Goal: Task Accomplishment & Management: Complete application form

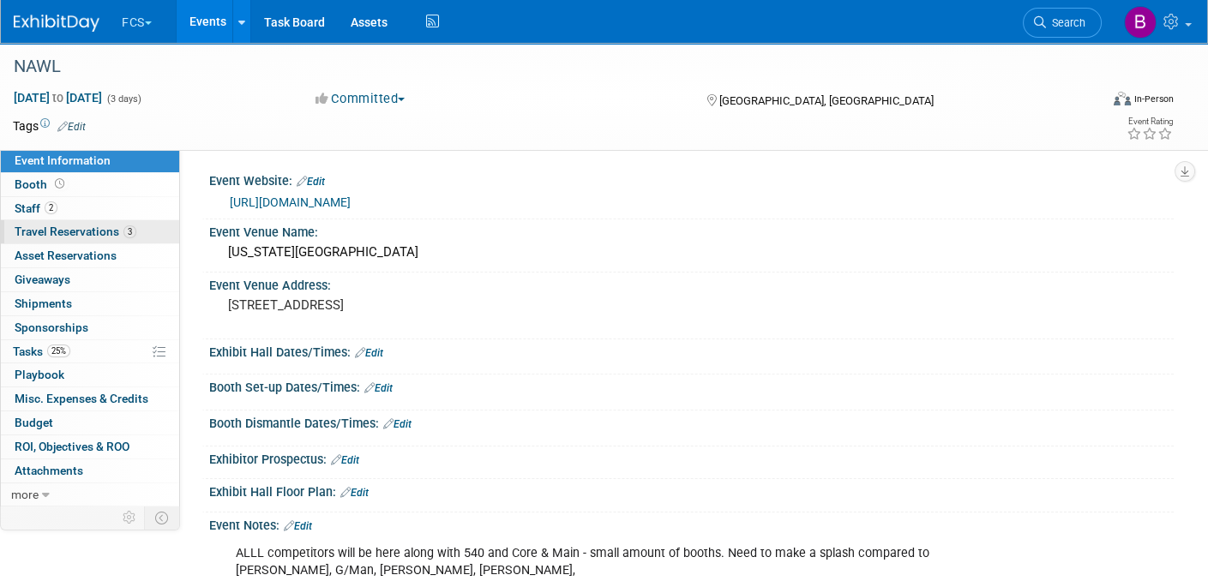
click at [29, 225] on span "Travel Reservations 3" at bounding box center [76, 232] width 122 height 14
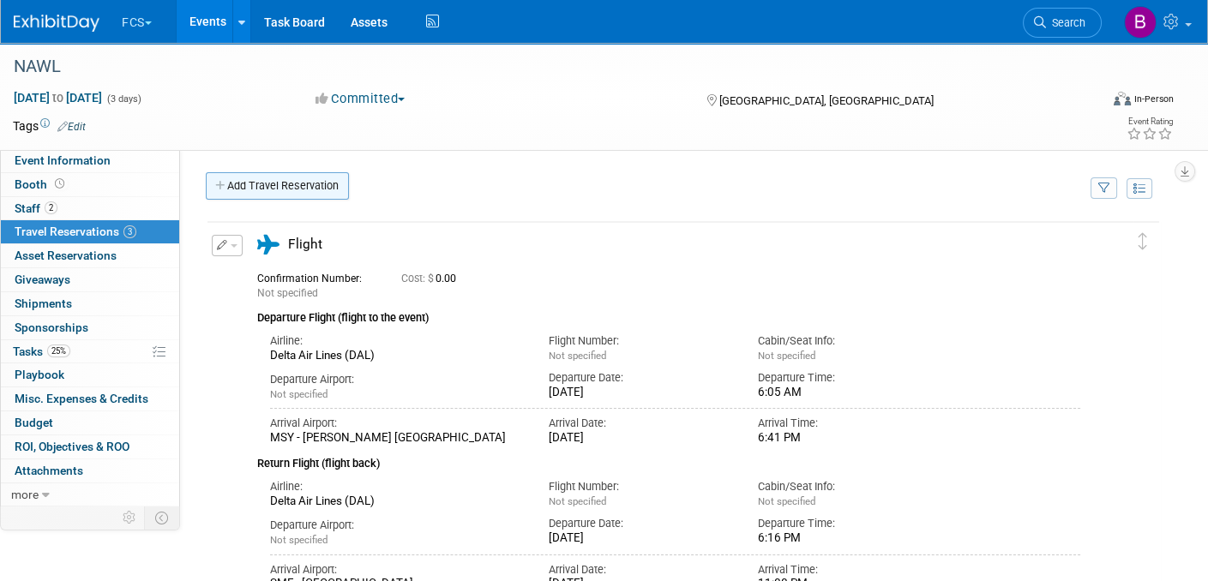
click at [274, 184] on link "Add Travel Reservation" at bounding box center [277, 185] width 143 height 27
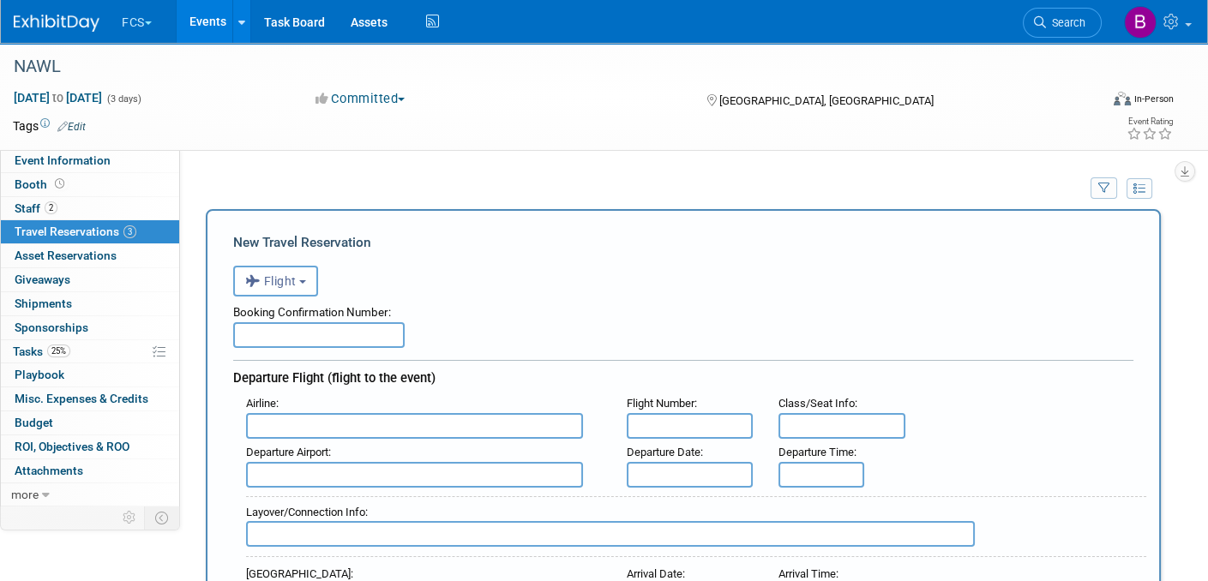
click at [268, 327] on input "text" at bounding box center [318, 335] width 171 height 26
click at [269, 332] on input "text" at bounding box center [318, 335] width 171 height 26
paste input "MJ36M3"
type input "MJ36M3"
click at [267, 422] on input "text" at bounding box center [414, 426] width 337 height 26
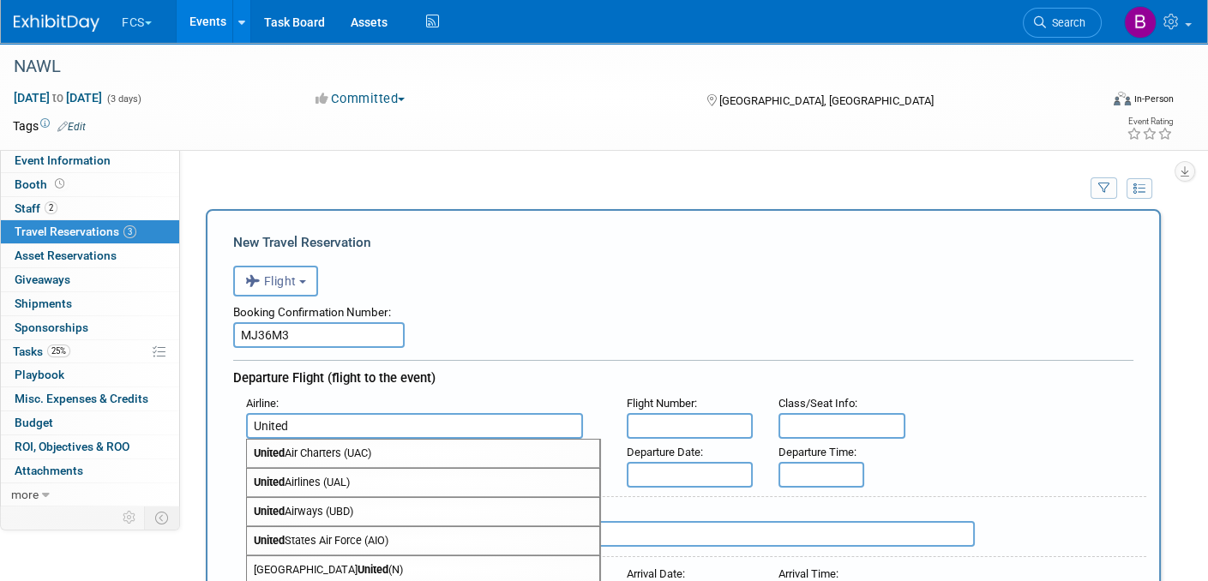
click at [291, 473] on span "United Airlines (UAL)" at bounding box center [423, 482] width 352 height 27
type input "United Airlines (UAL)"
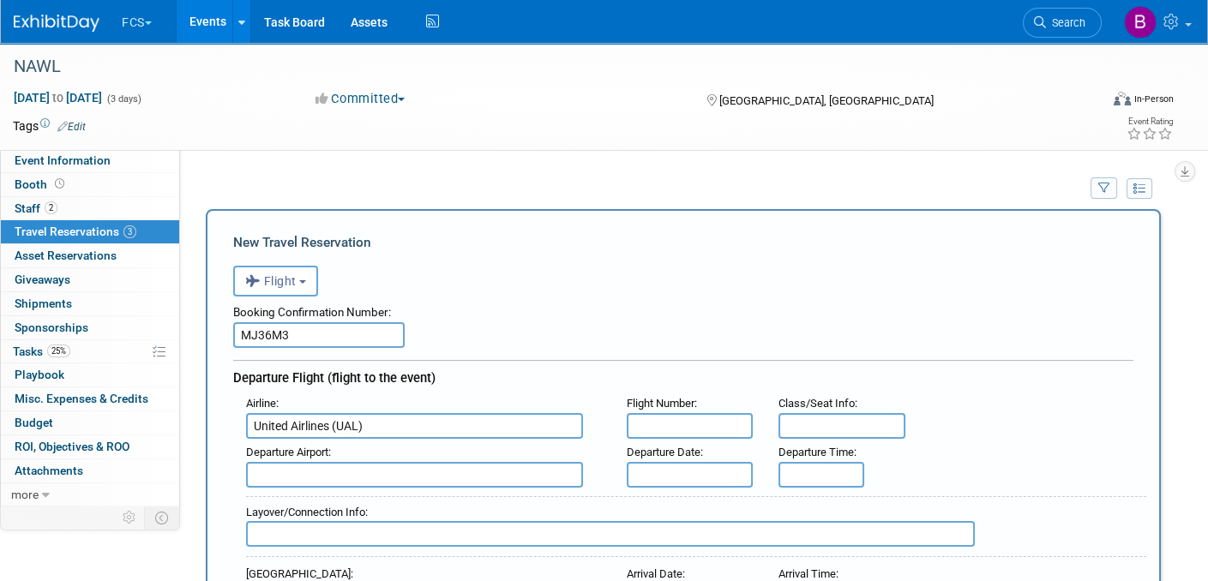
click at [653, 418] on input "text" at bounding box center [690, 426] width 127 height 26
type input "4522"
click at [300, 464] on input "text" at bounding box center [414, 475] width 337 height 26
type input "S"
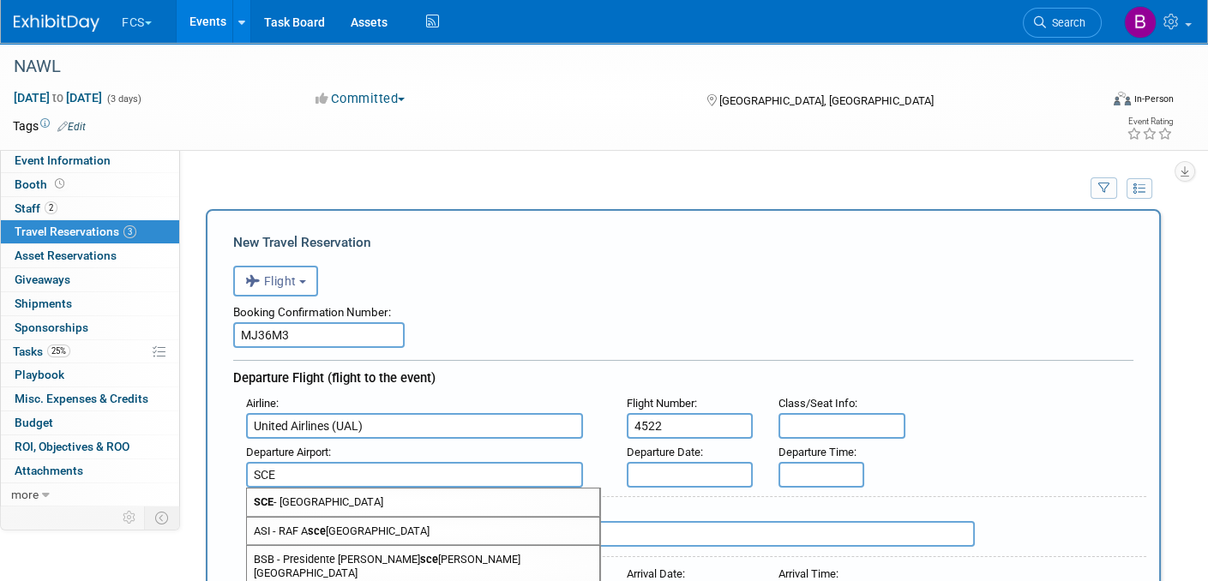
click at [315, 492] on span "[GEOGRAPHIC_DATA]" at bounding box center [423, 502] width 352 height 27
type input "[GEOGRAPHIC_DATA]"
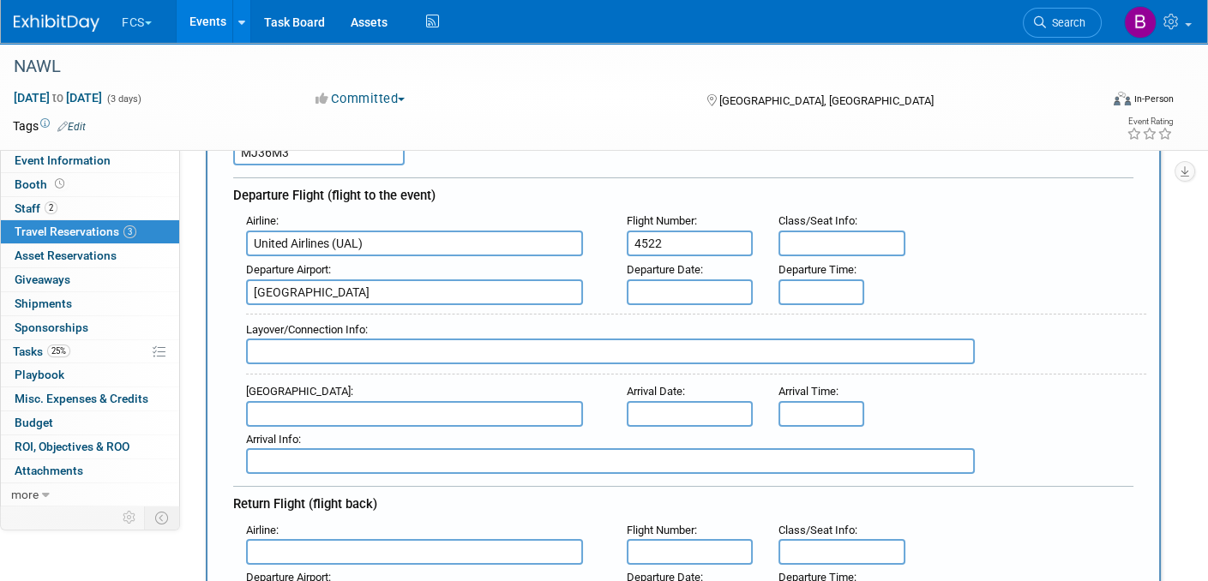
scroll to position [257, 0]
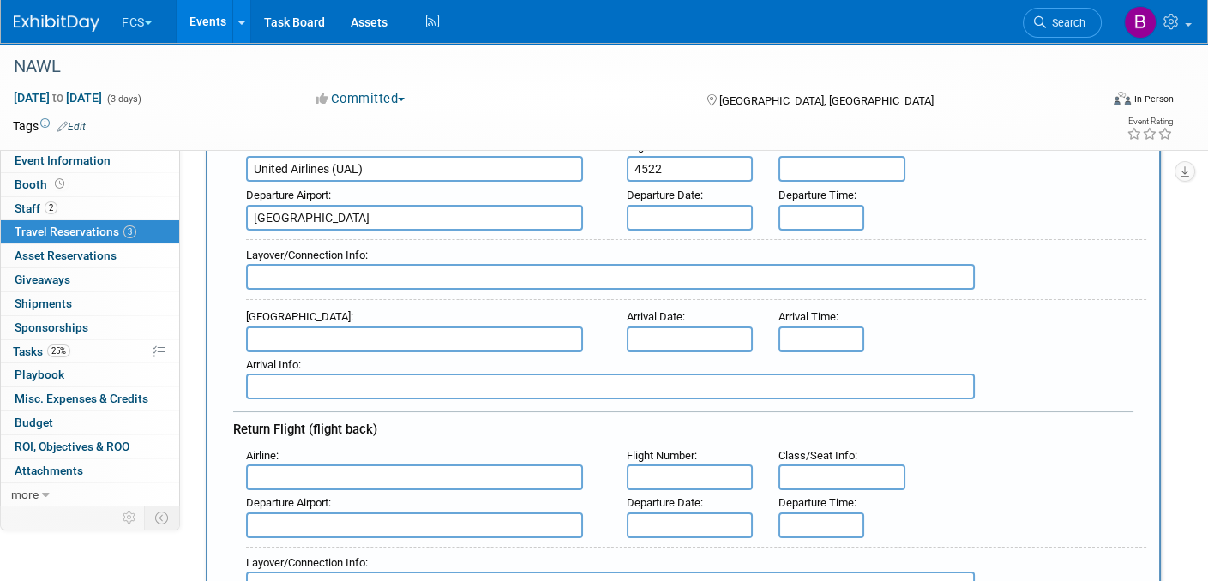
click at [297, 327] on input "text" at bounding box center [414, 340] width 337 height 26
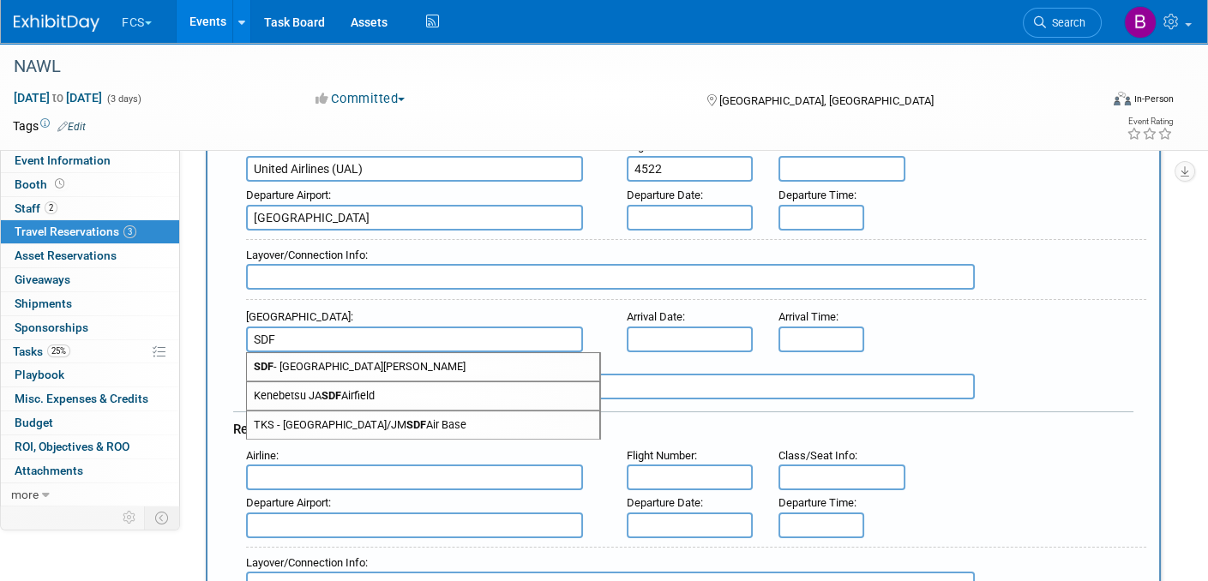
click at [375, 361] on span "SDF - [GEOGRAPHIC_DATA][PERSON_NAME]" at bounding box center [423, 366] width 352 height 27
type input "SDF - [GEOGRAPHIC_DATA][PERSON_NAME]"
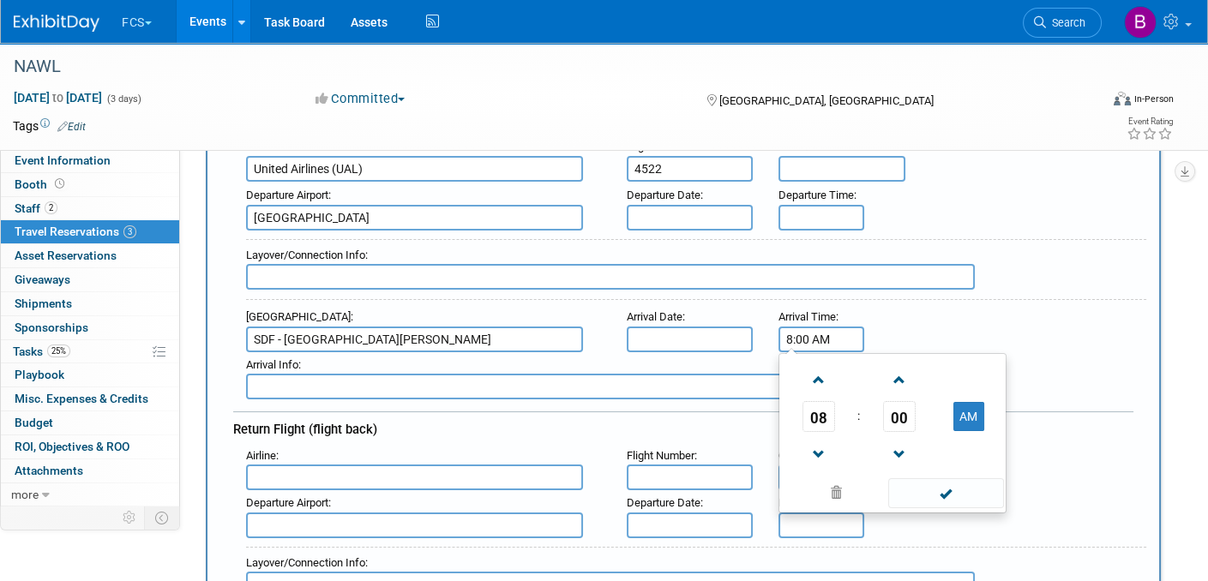
click at [810, 327] on input "8:00 AM" at bounding box center [821, 340] width 86 height 26
click at [817, 374] on span at bounding box center [818, 380] width 30 height 30
click at [896, 412] on span "00" at bounding box center [899, 416] width 33 height 31
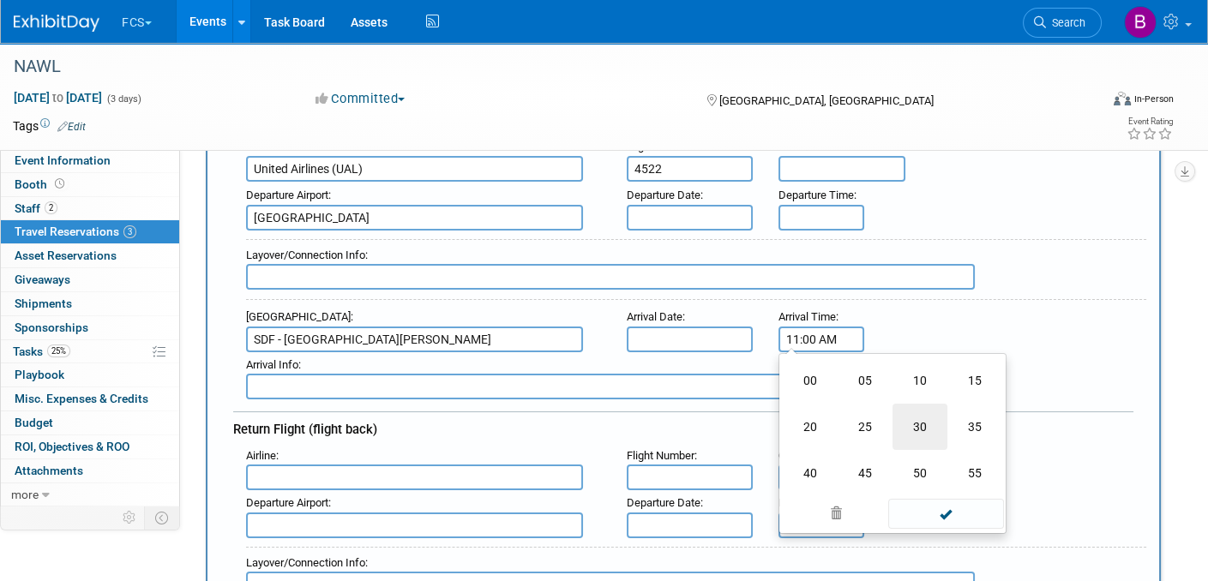
click at [917, 416] on td "30" at bounding box center [919, 427] width 55 height 46
type input "11:30 AM"
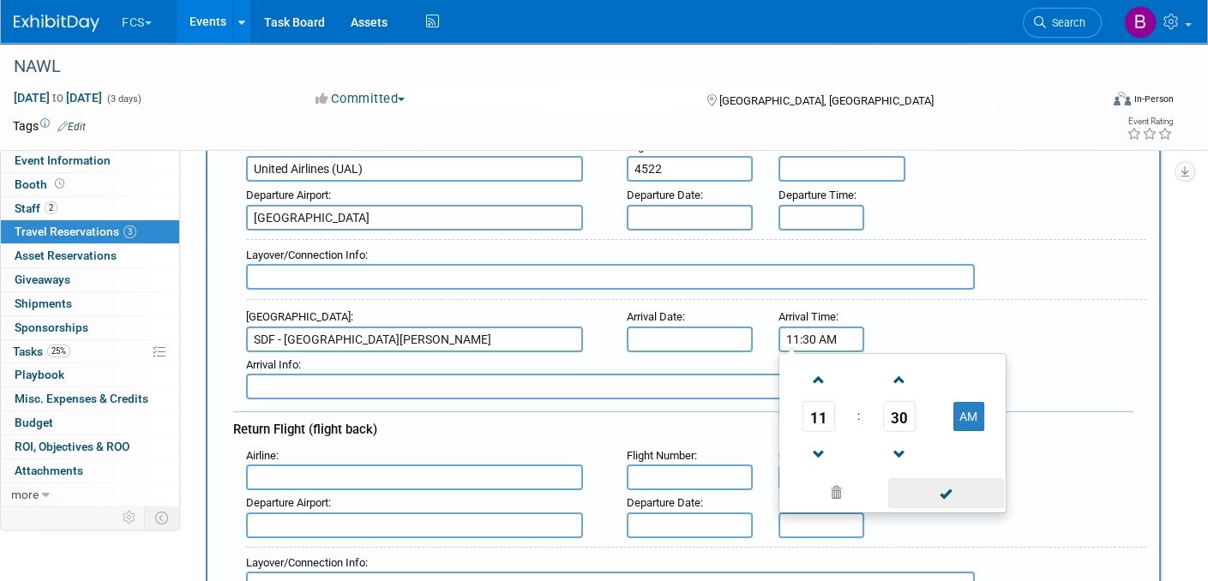
click at [942, 483] on span at bounding box center [946, 493] width 116 height 30
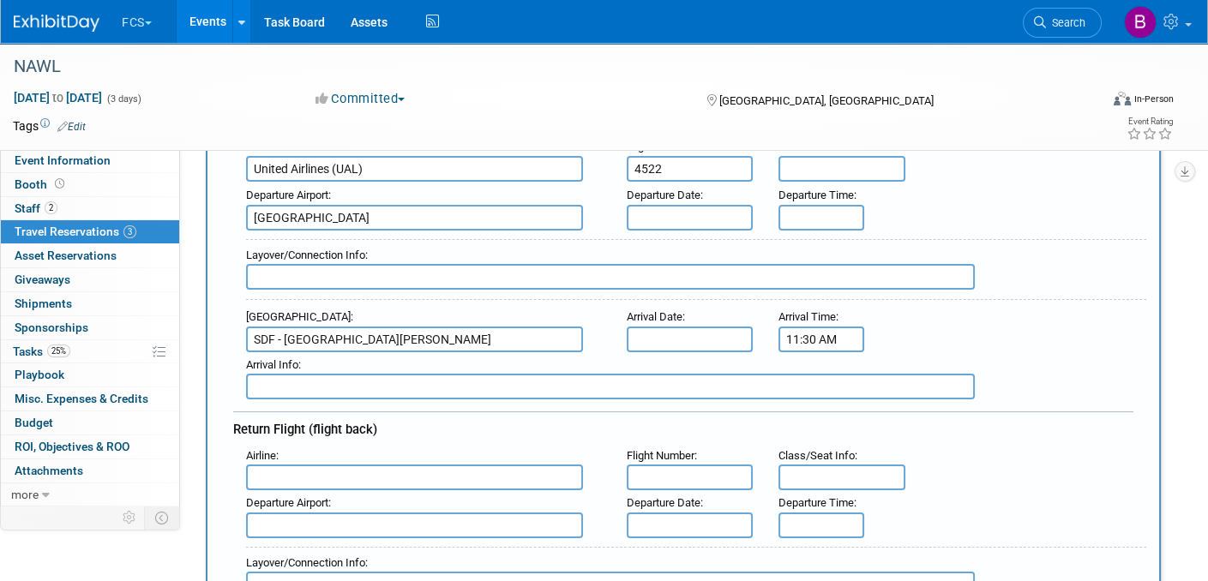
click at [1001, 304] on div "Arrival Airport : SDF - [GEOGRAPHIC_DATA][PERSON_NAME] Arrival Date : Arrival T…" at bounding box center [689, 328] width 913 height 48
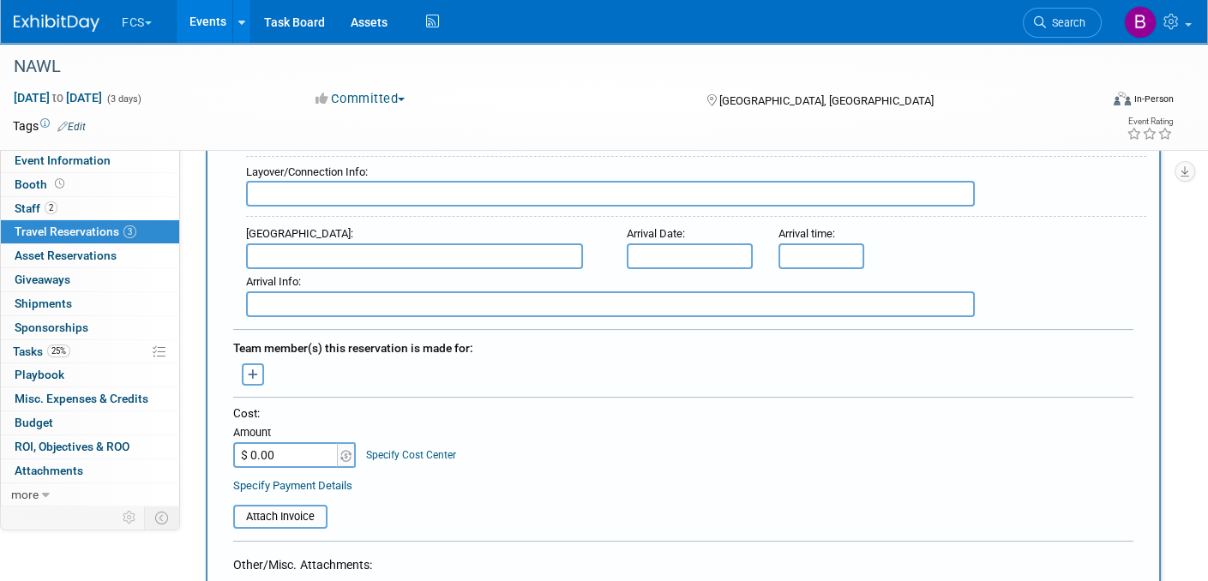
scroll to position [686, 0]
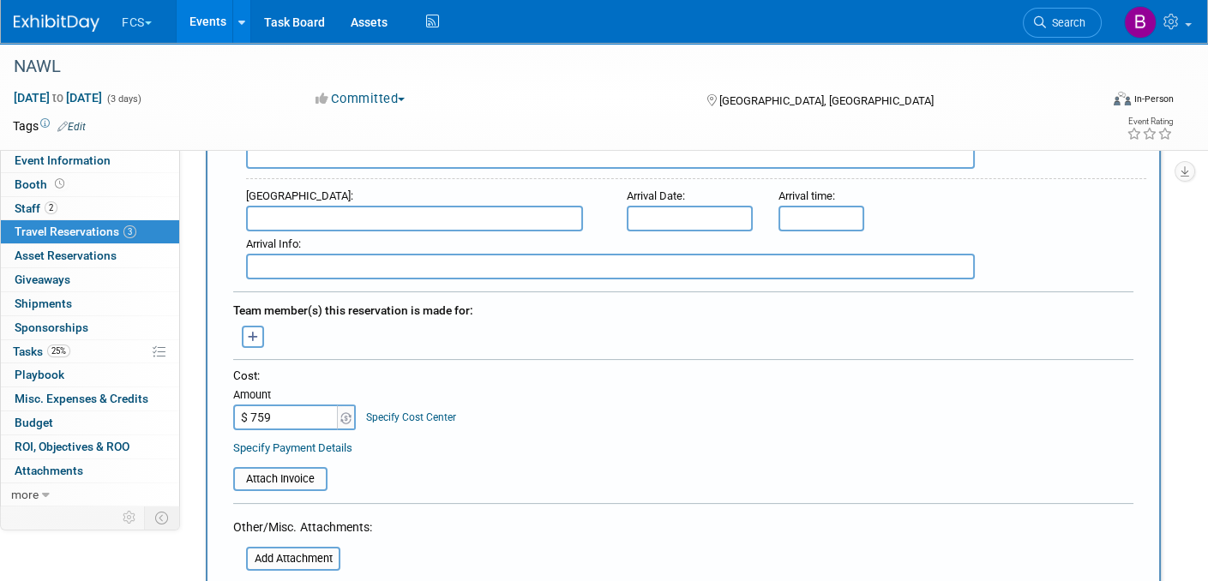
type input "$ 759.00"
click at [607, 373] on div "Cost: Amount $ 759.00 Specify Cost Center Cost Center -- Not Specified --" at bounding box center [683, 399] width 900 height 63
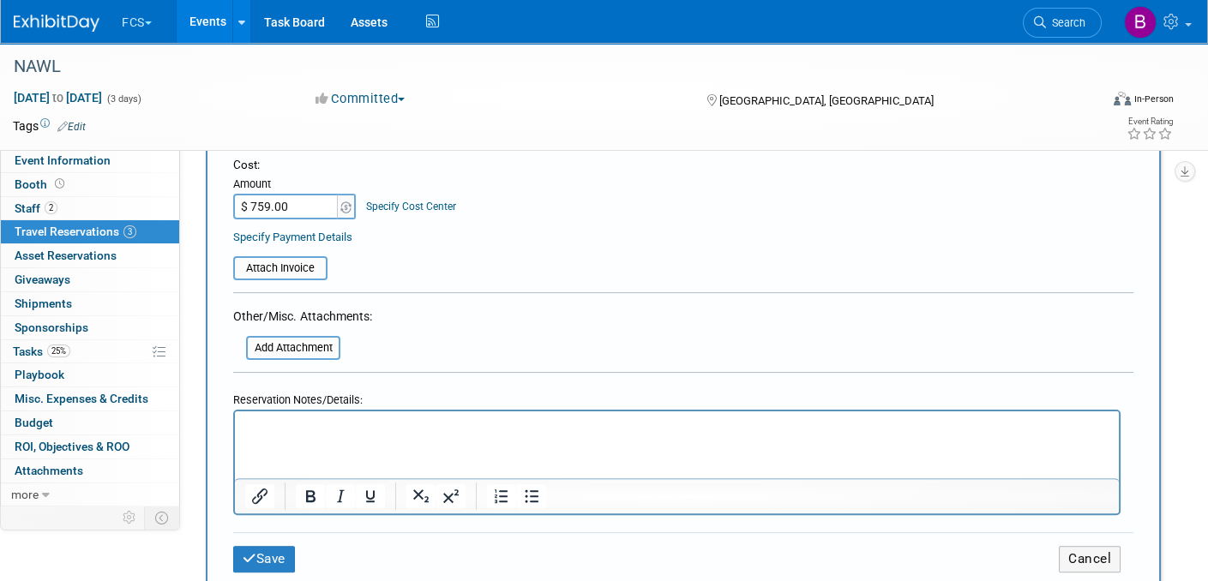
scroll to position [943, 0]
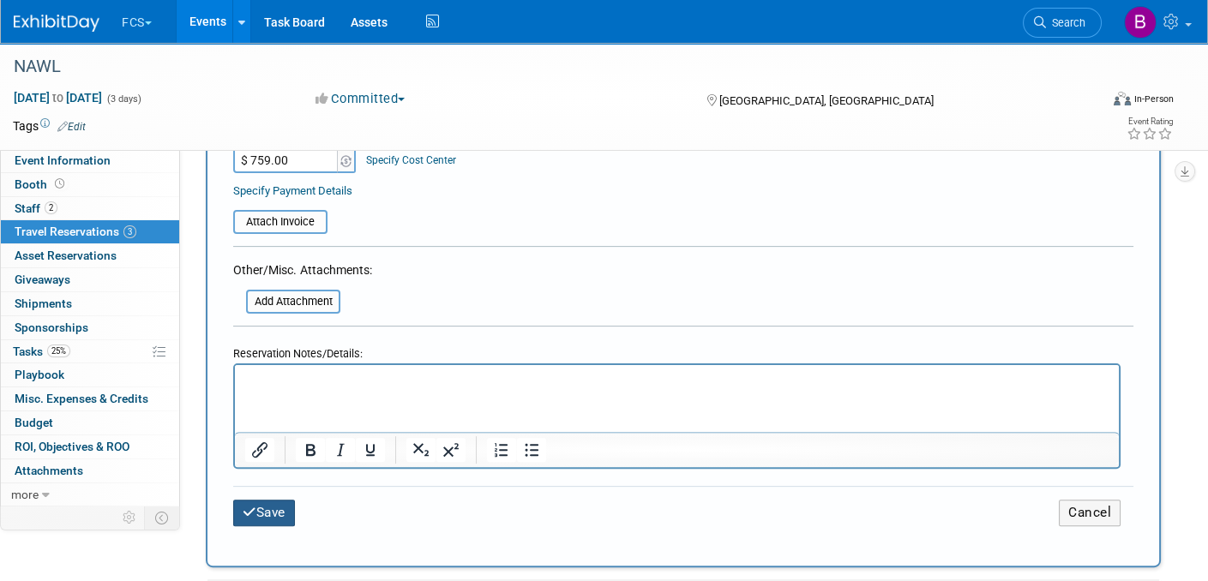
click at [265, 500] on button "Save" at bounding box center [264, 513] width 62 height 27
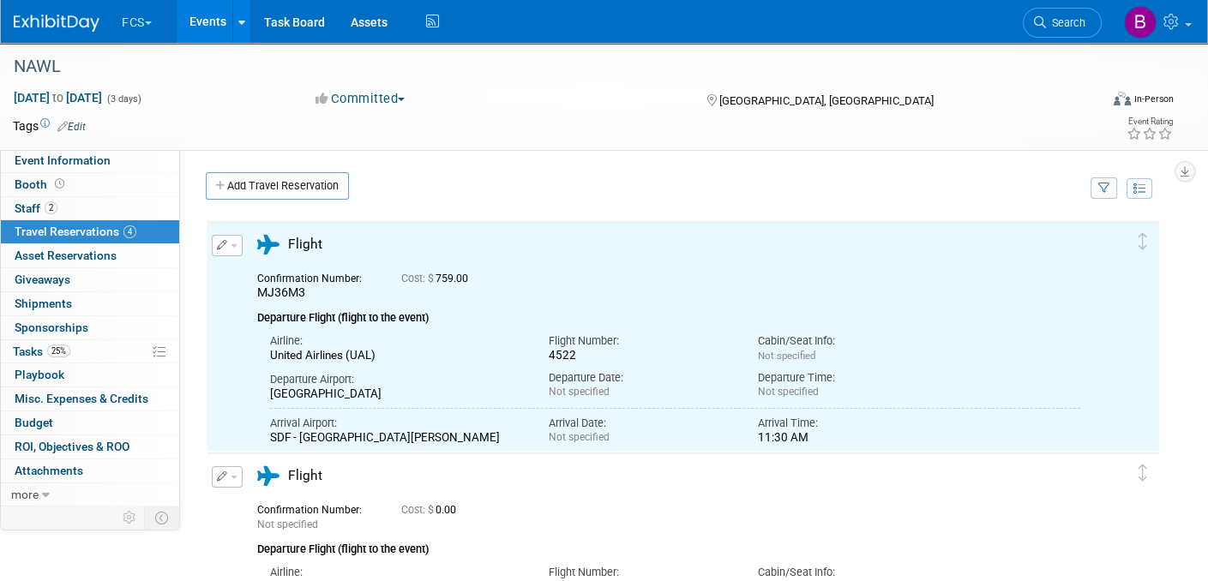
scroll to position [0, 0]
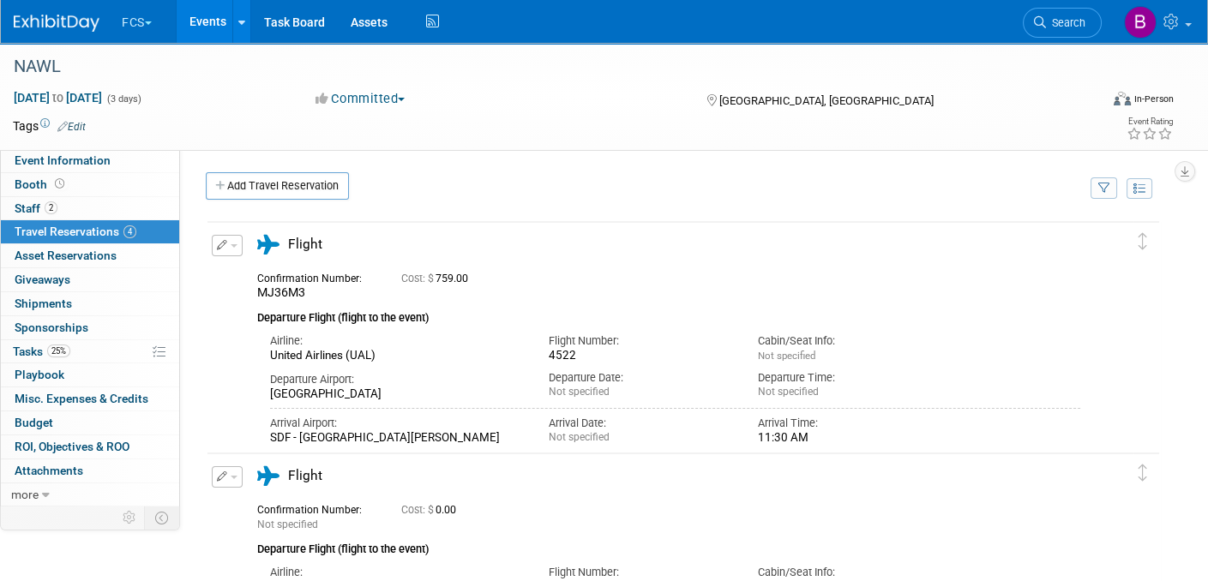
click at [231, 245] on span "button" at bounding box center [234, 245] width 7 height 3
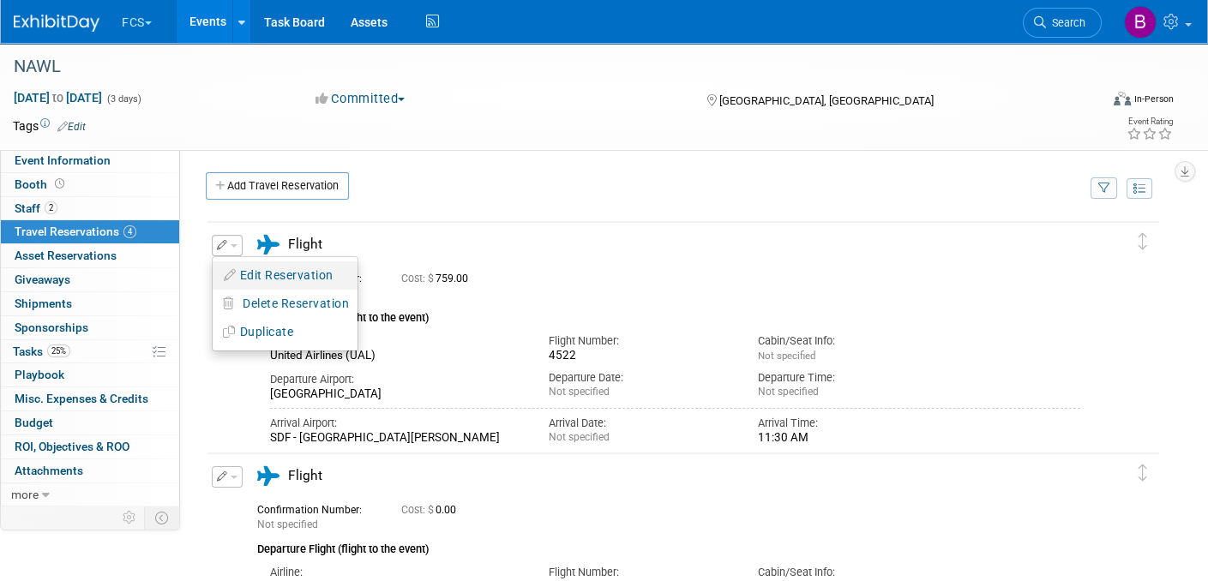
click at [240, 270] on button "Edit Reservation" at bounding box center [285, 275] width 145 height 25
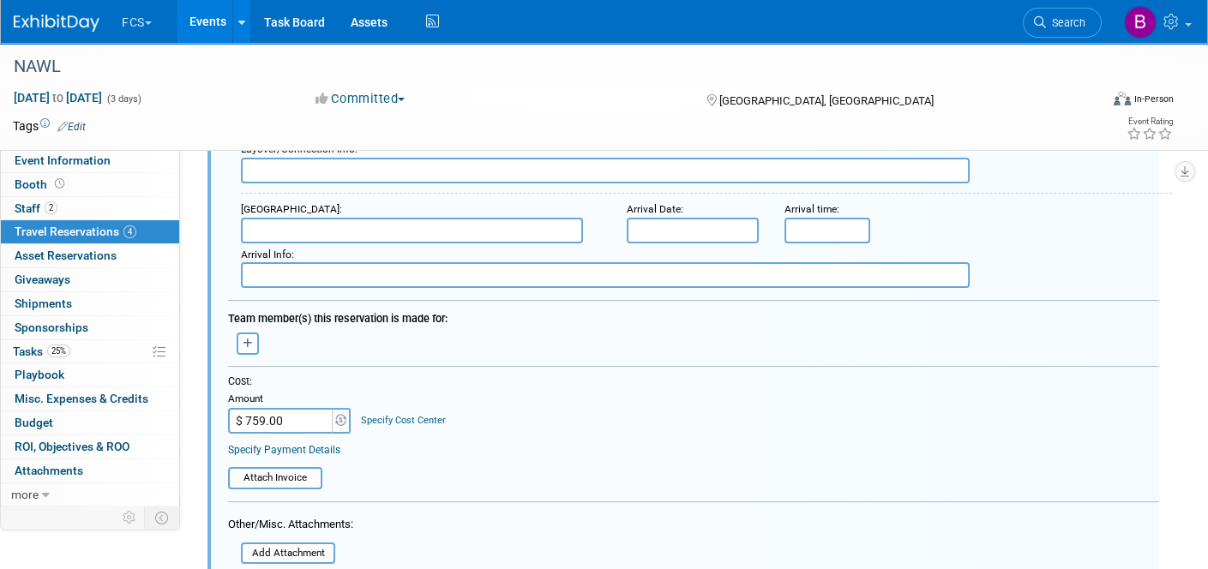
scroll to position [627, 0]
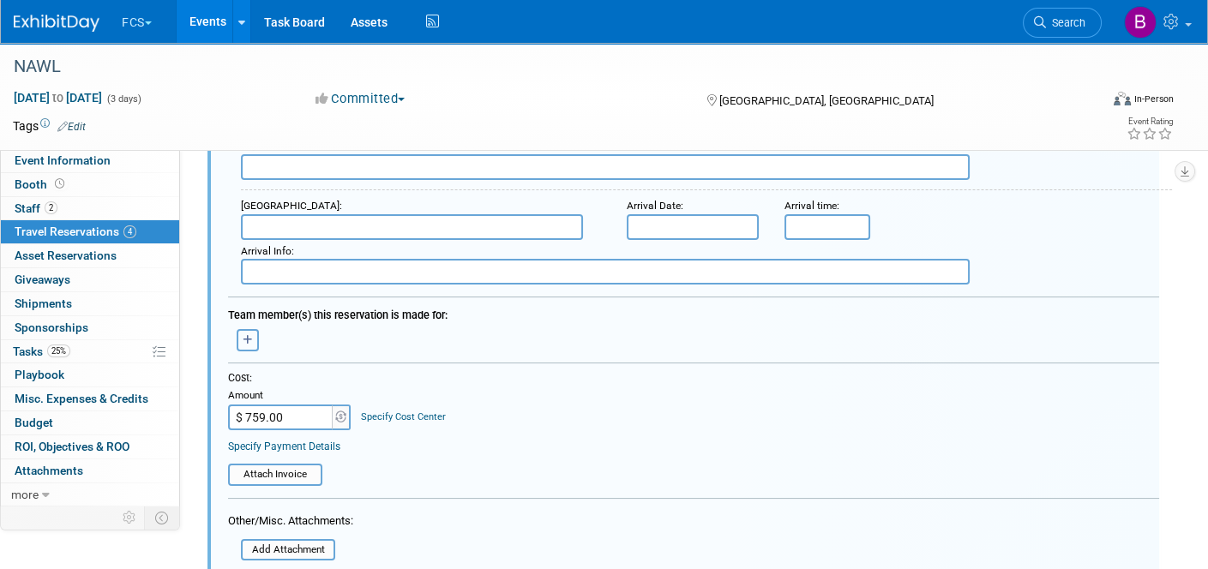
click at [243, 335] on icon "button" at bounding box center [248, 340] width 10 height 10
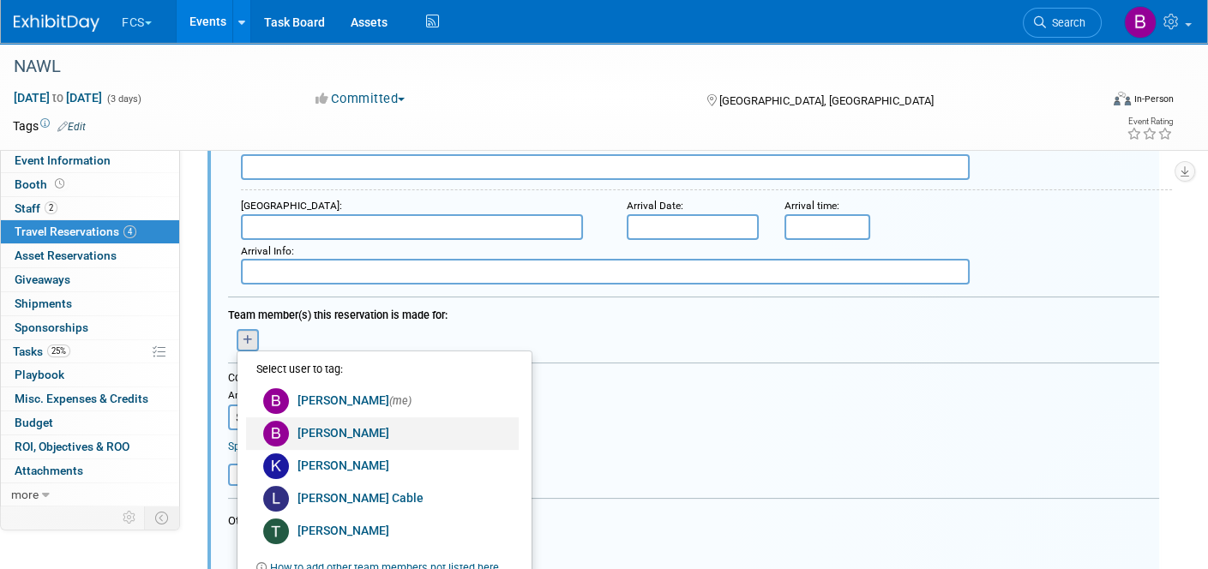
click at [343, 417] on link "[PERSON_NAME]" at bounding box center [382, 433] width 273 height 33
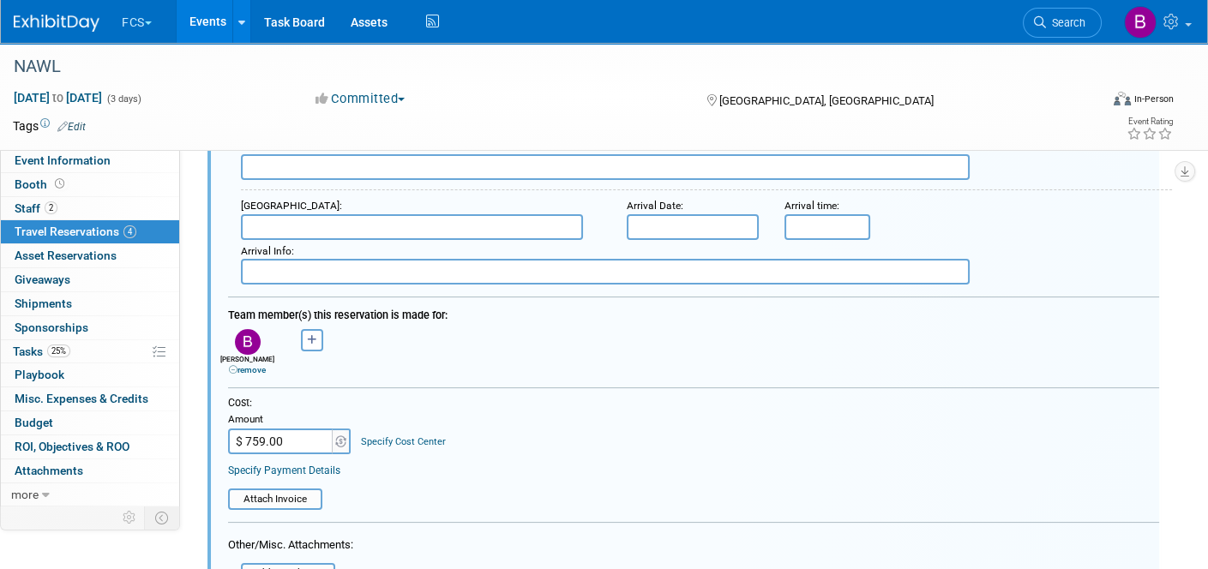
click at [246, 329] on img at bounding box center [248, 342] width 26 height 26
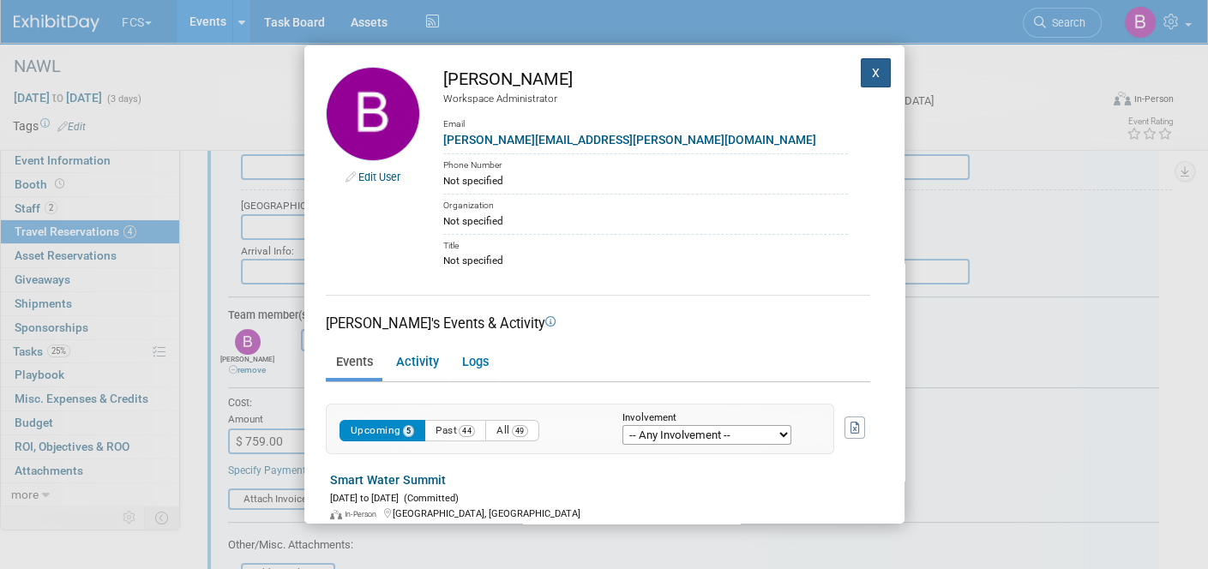
click at [861, 65] on button "X" at bounding box center [876, 72] width 31 height 29
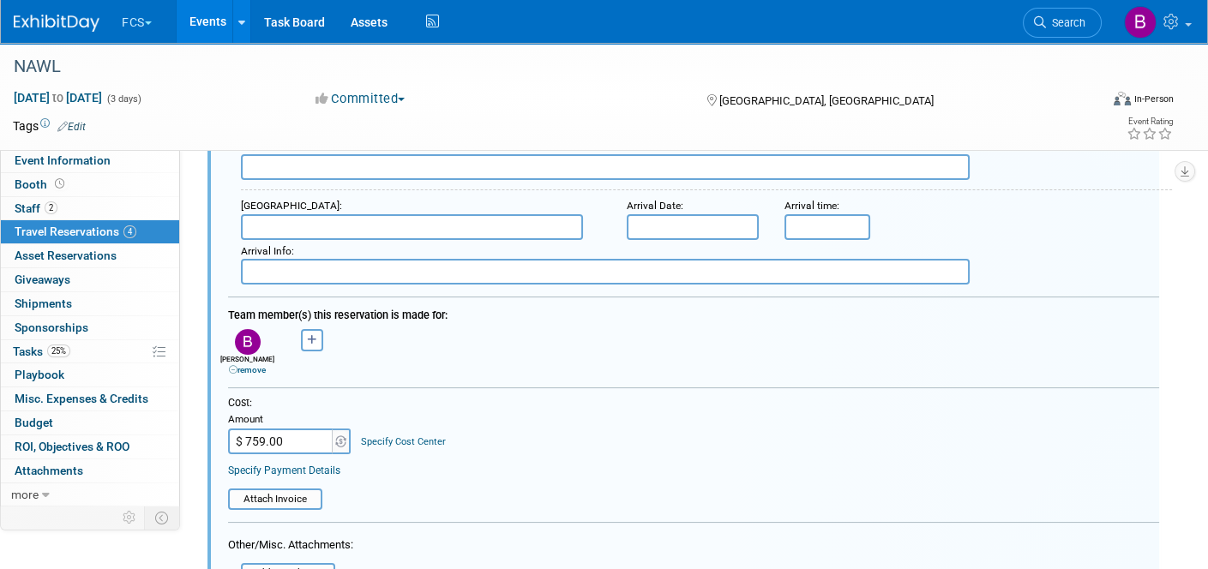
click at [243, 365] on link "remove" at bounding box center [247, 369] width 37 height 9
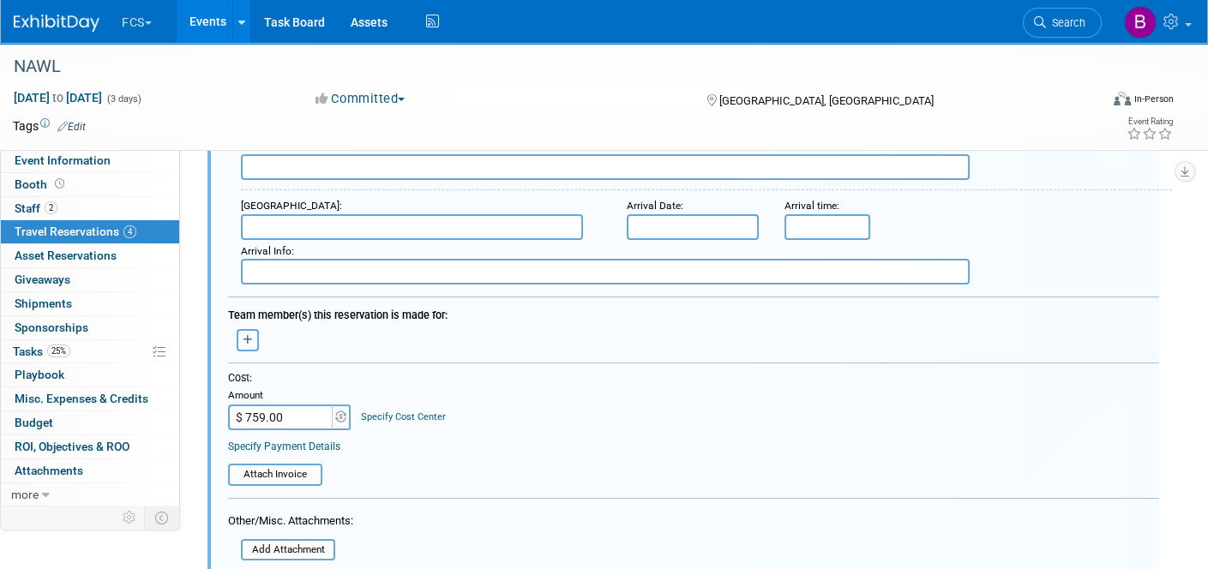
click at [249, 335] on icon "button" at bounding box center [248, 340] width 10 height 10
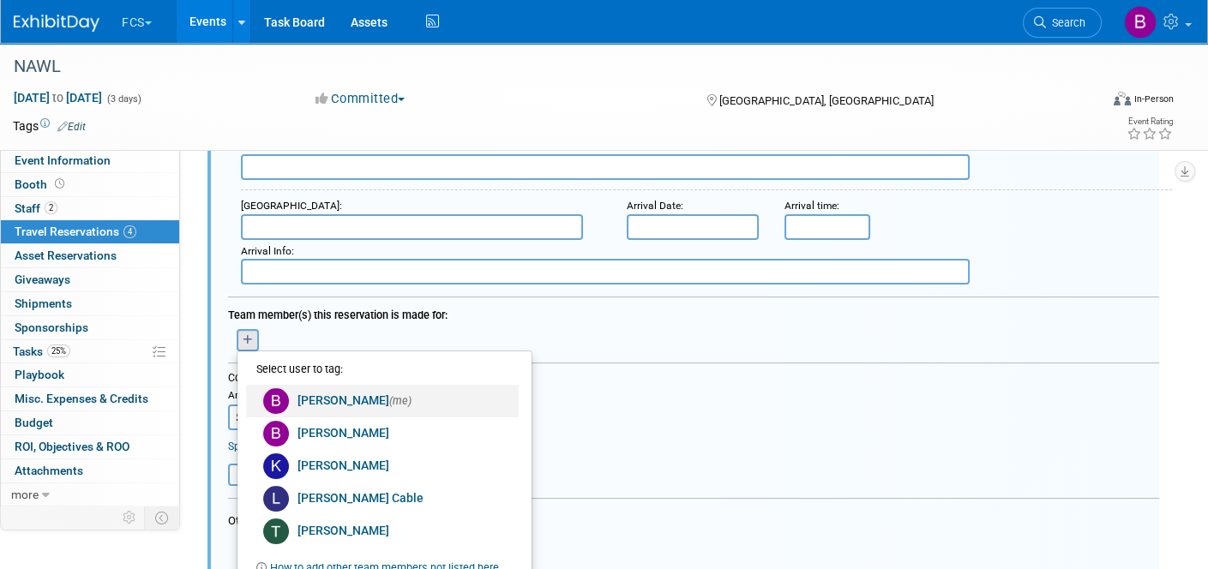
click at [327, 385] on link "[PERSON_NAME] (me)" at bounding box center [382, 401] width 273 height 33
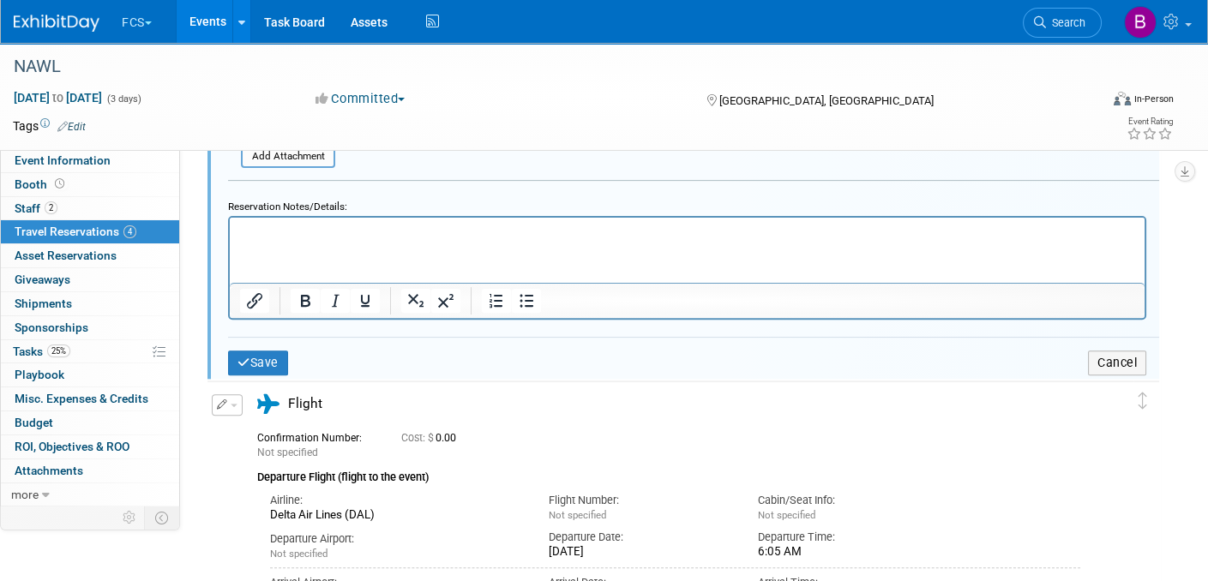
scroll to position [1055, 0]
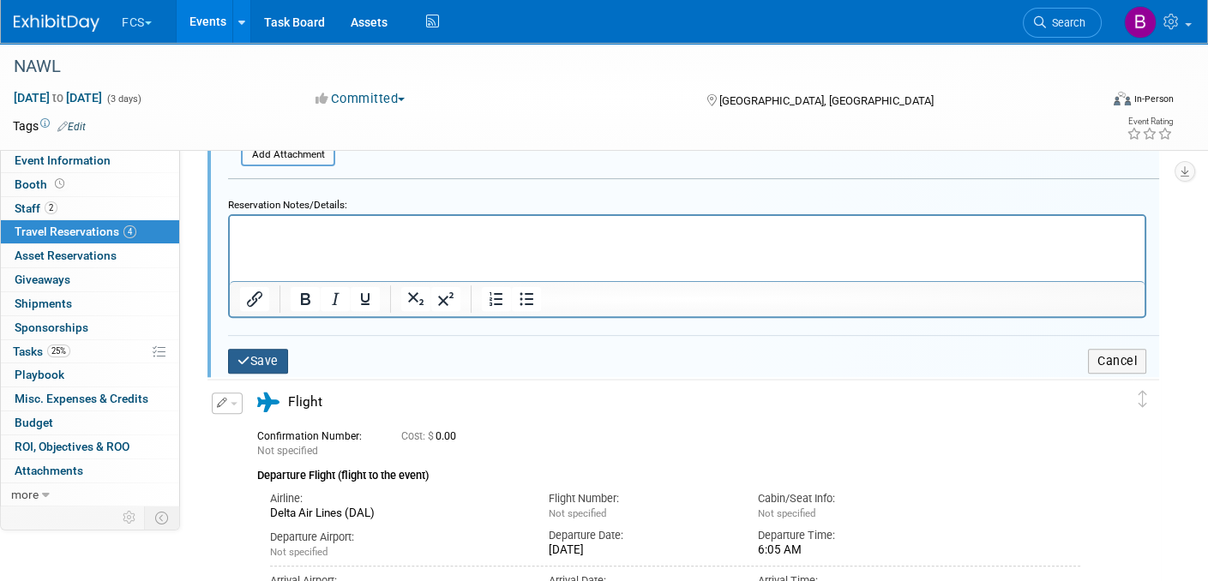
click at [250, 349] on button "Save" at bounding box center [258, 361] width 60 height 25
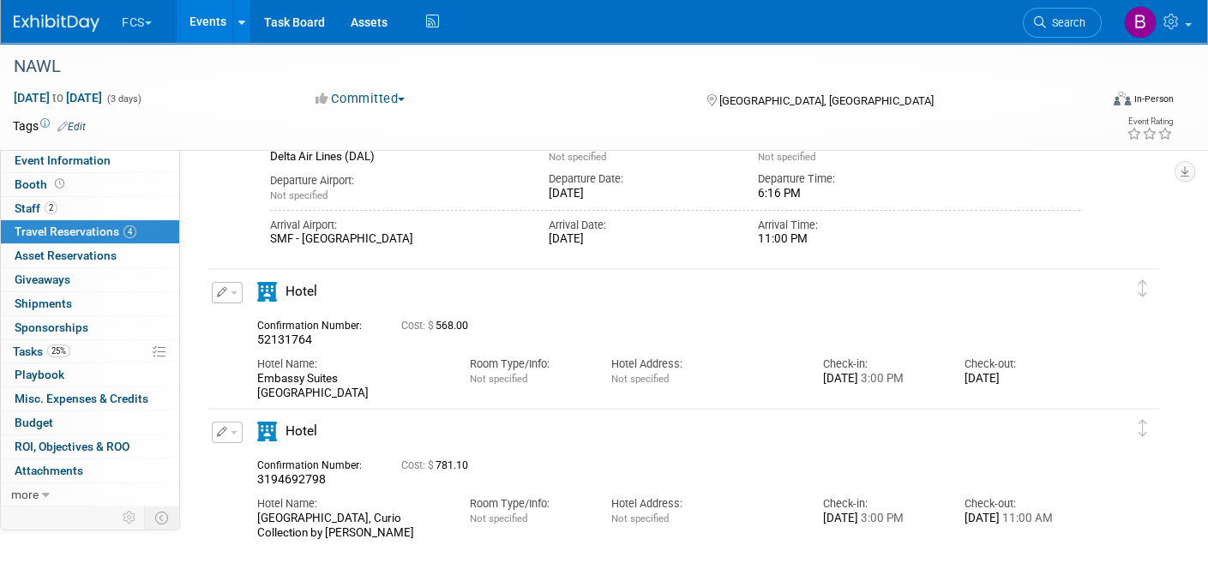
scroll to position [600, 0]
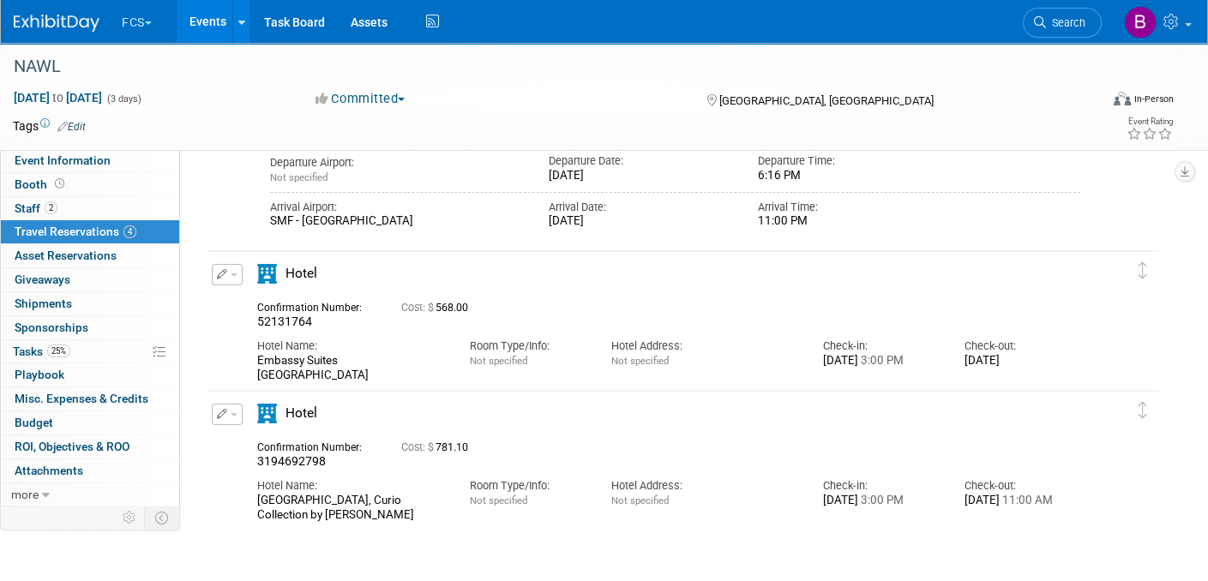
click at [231, 270] on button "button" at bounding box center [227, 274] width 31 height 21
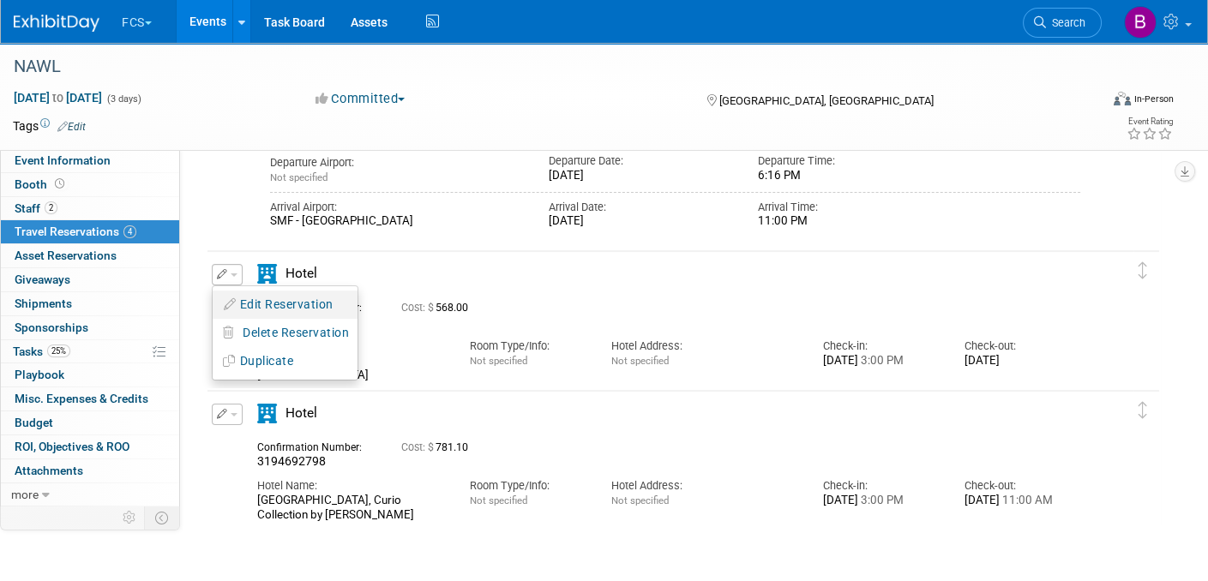
click at [254, 295] on button "Edit Reservation" at bounding box center [285, 304] width 145 height 25
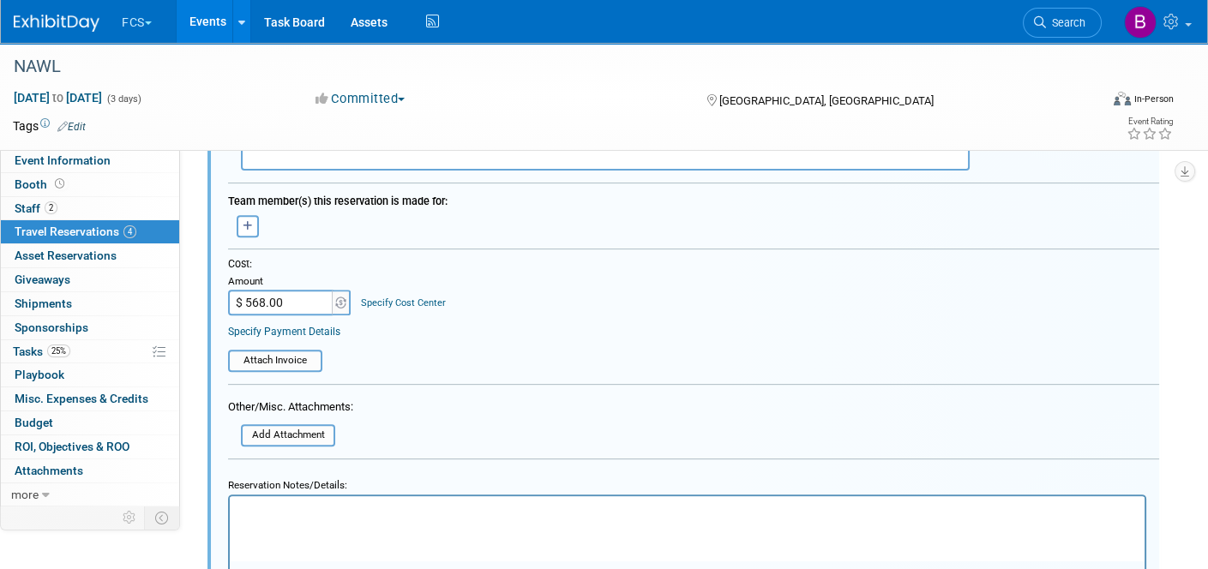
scroll to position [1084, 0]
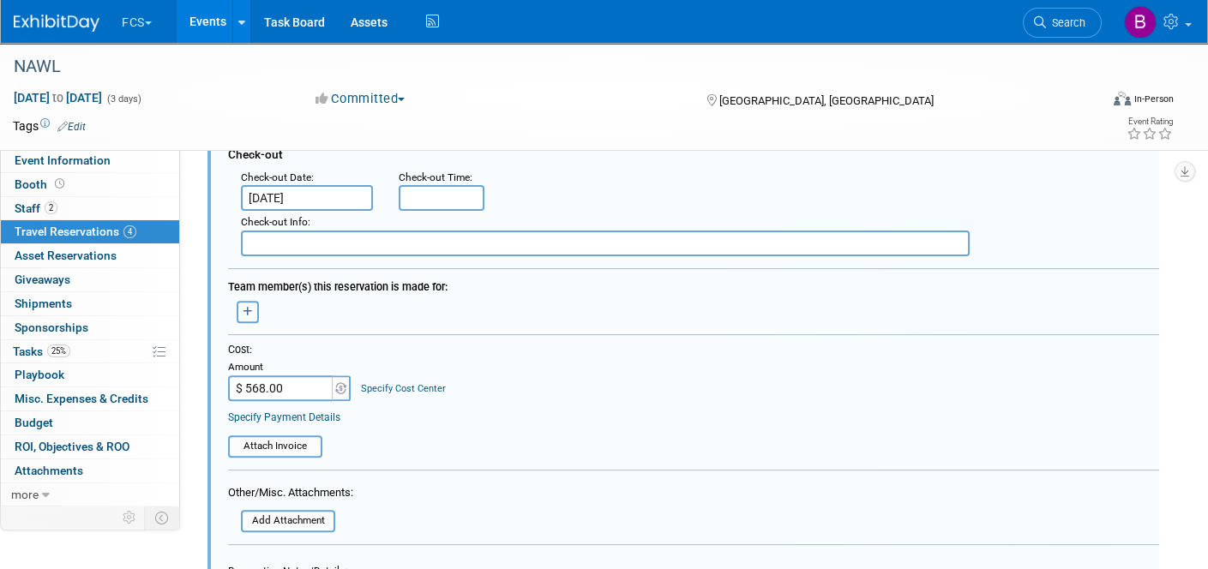
click at [239, 301] on button "button" at bounding box center [248, 312] width 22 height 22
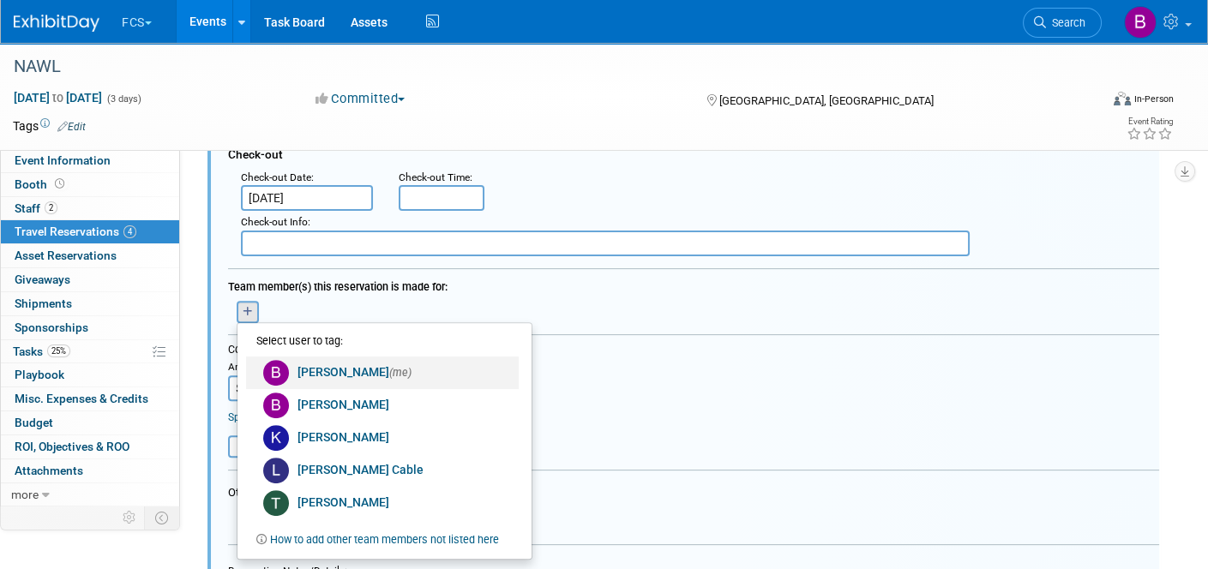
click at [327, 363] on link "[PERSON_NAME] (me)" at bounding box center [382, 373] width 273 height 33
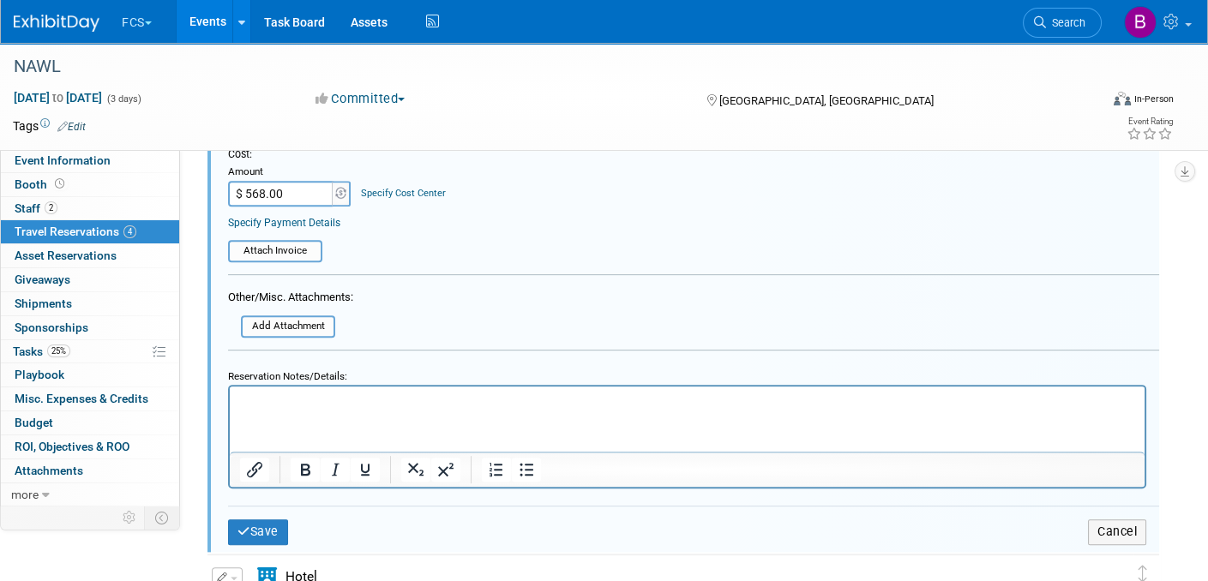
scroll to position [1342, 0]
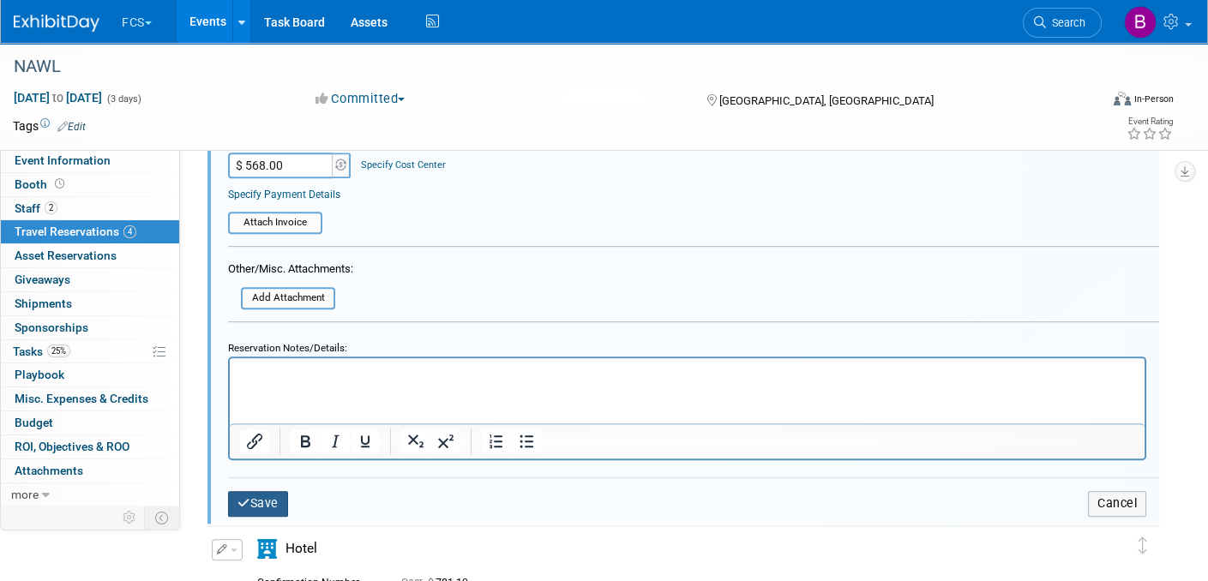
click at [244, 497] on icon "submit" at bounding box center [243, 503] width 13 height 12
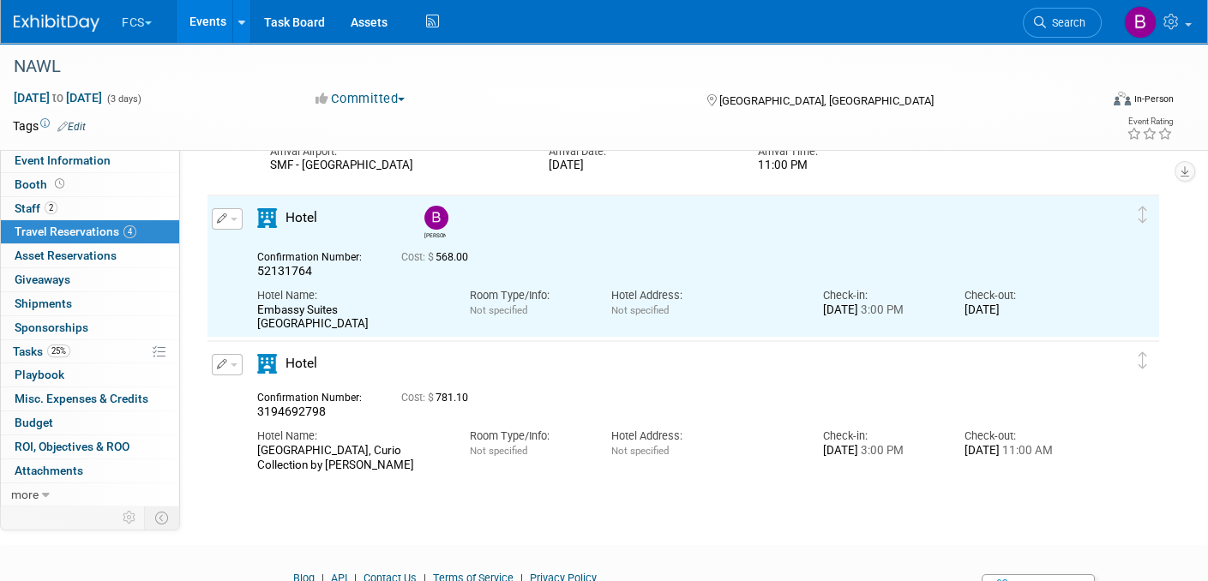
scroll to position [0, 0]
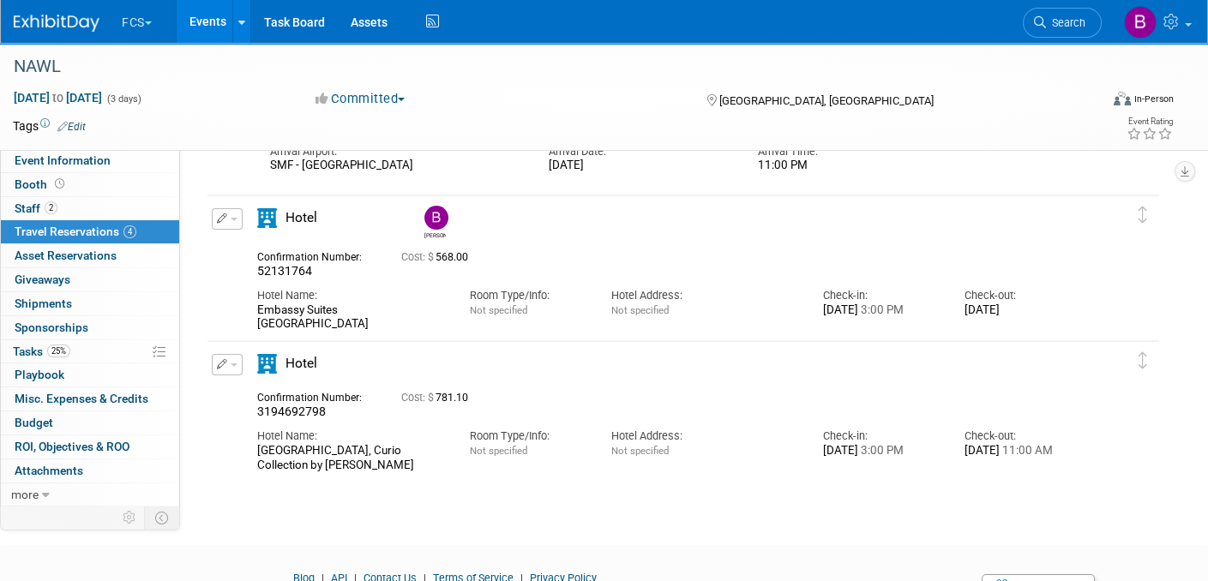
click at [56, 237] on span "Travel Reservations 4" at bounding box center [76, 232] width 122 height 14
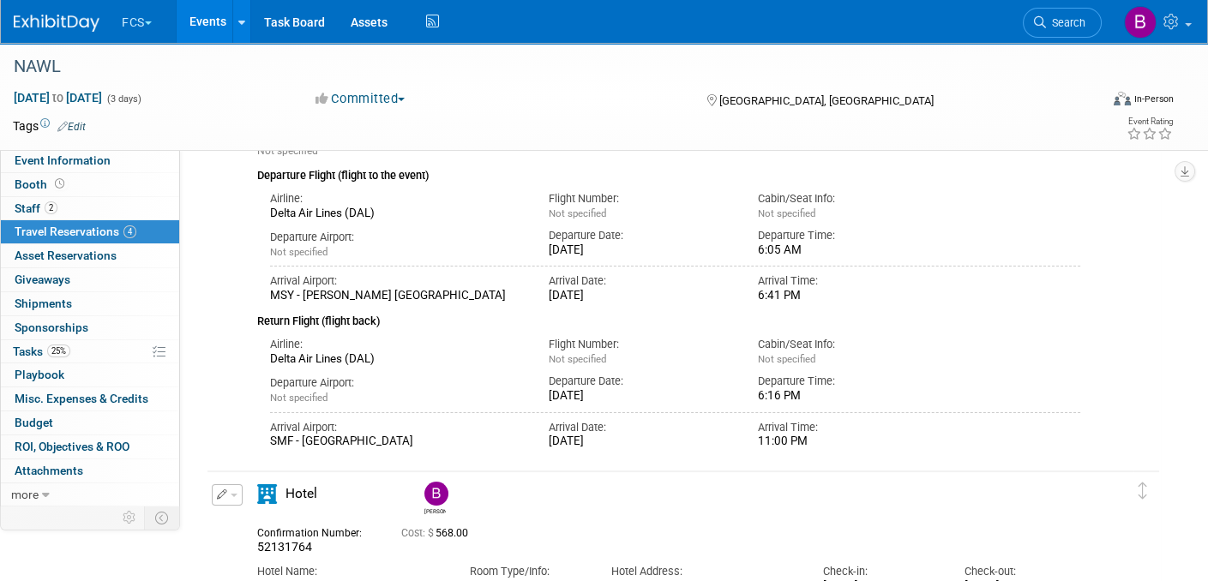
scroll to position [343, 0]
